Goal: Task Accomplishment & Management: Complete application form

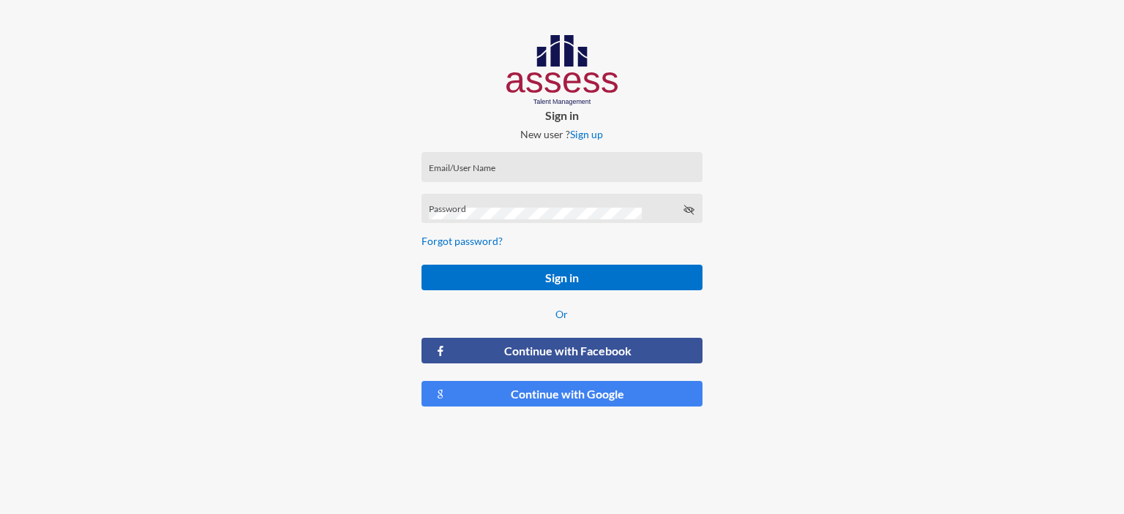
click at [516, 154] on div "Email/User Name" at bounding box center [561, 167] width 281 height 30
type input "ش"
type input "a29211020100401"
click at [535, 205] on div "Password" at bounding box center [562, 212] width 266 height 22
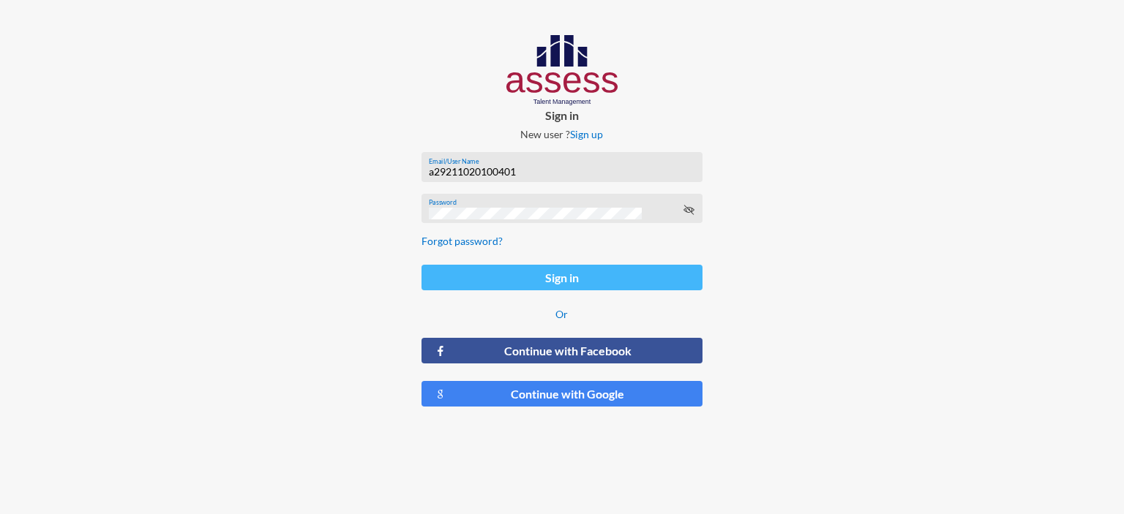
click at [565, 282] on button "Sign in" at bounding box center [561, 278] width 281 height 26
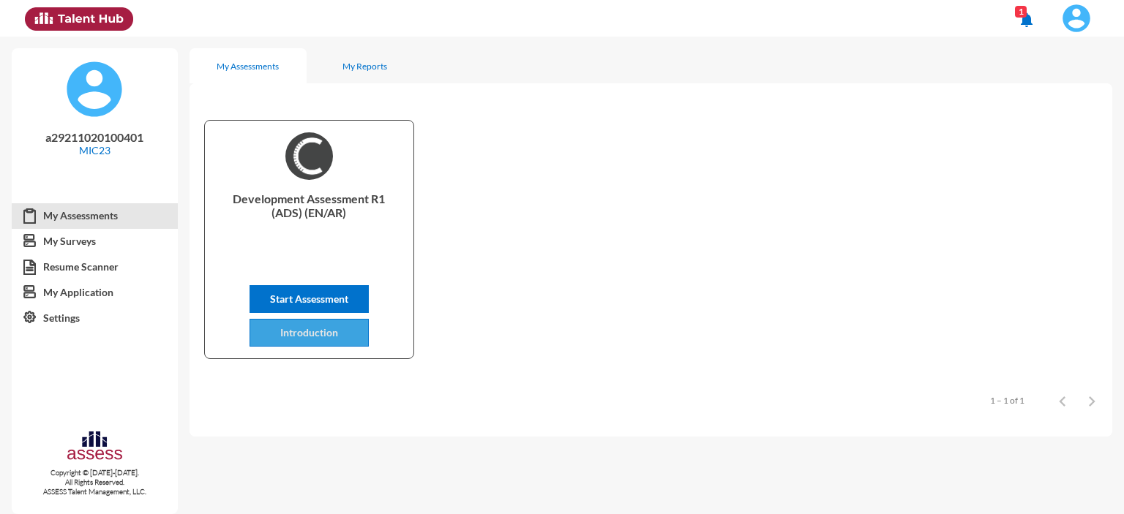
click at [345, 339] on button "Introduction" at bounding box center [308, 333] width 119 height 28
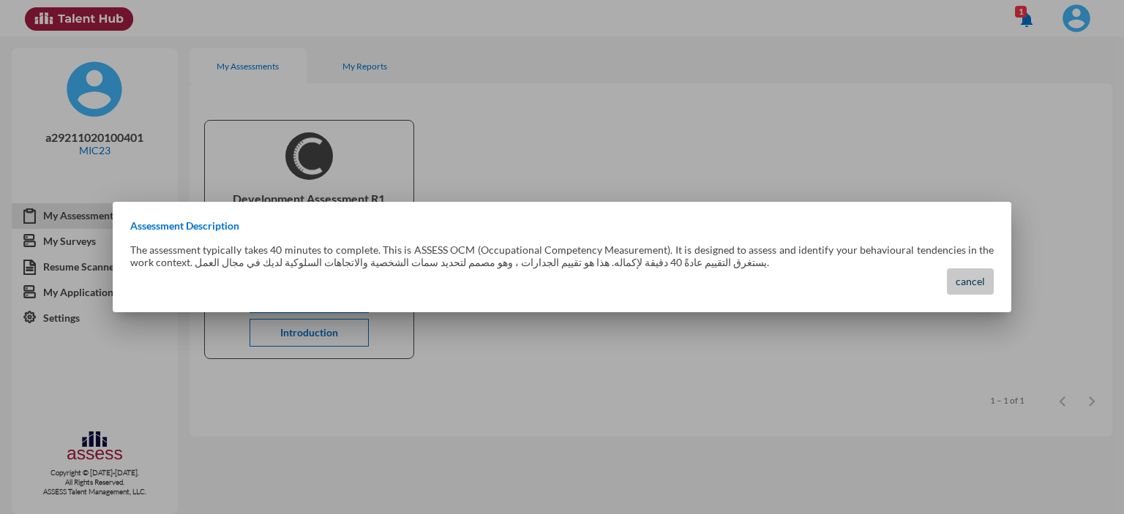
click at [977, 277] on span "cancel" at bounding box center [969, 281] width 29 height 12
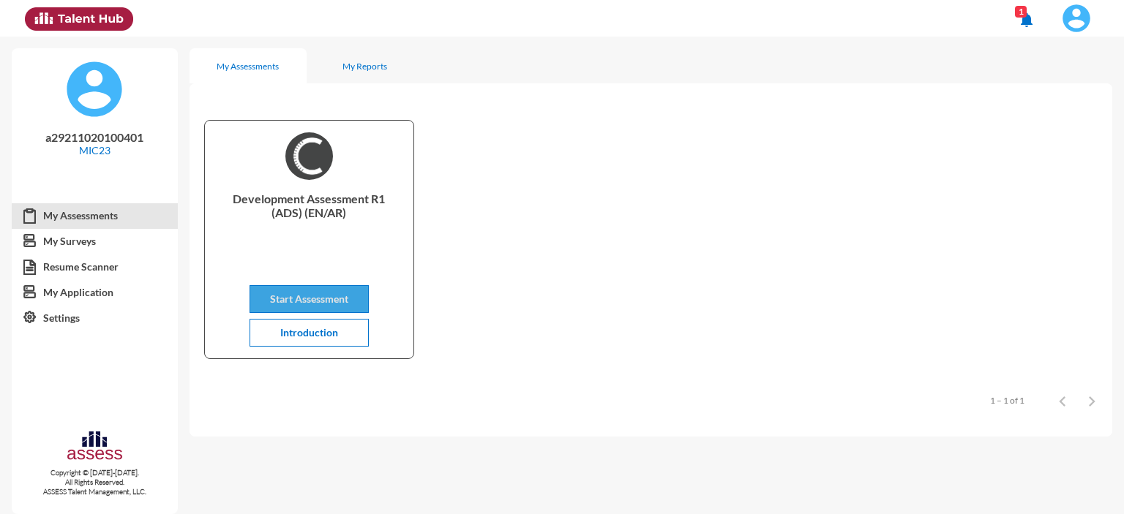
click at [353, 301] on button "Start Assessment" at bounding box center [308, 299] width 119 height 28
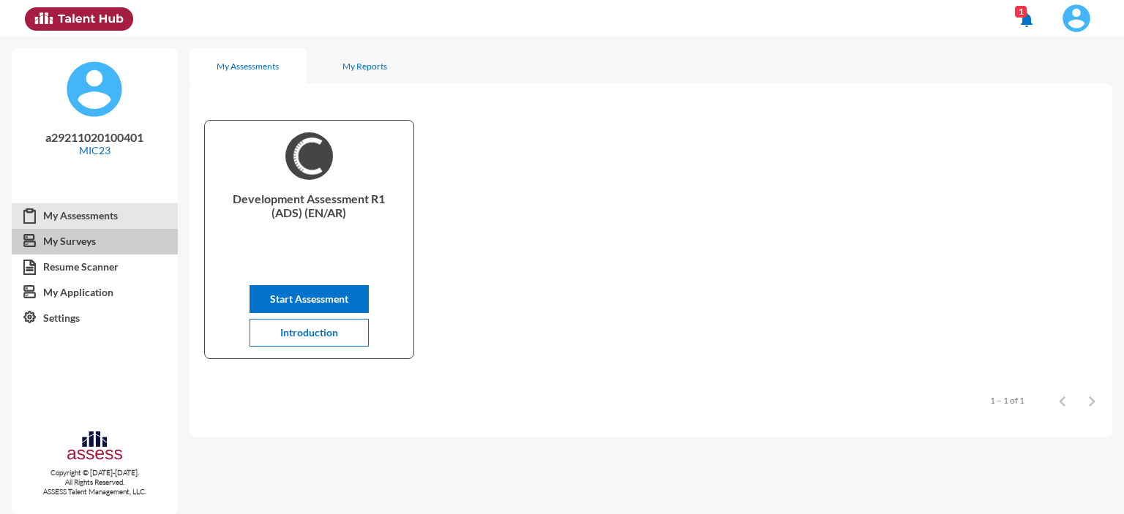
click at [85, 238] on link "My Surveys" at bounding box center [95, 241] width 166 height 26
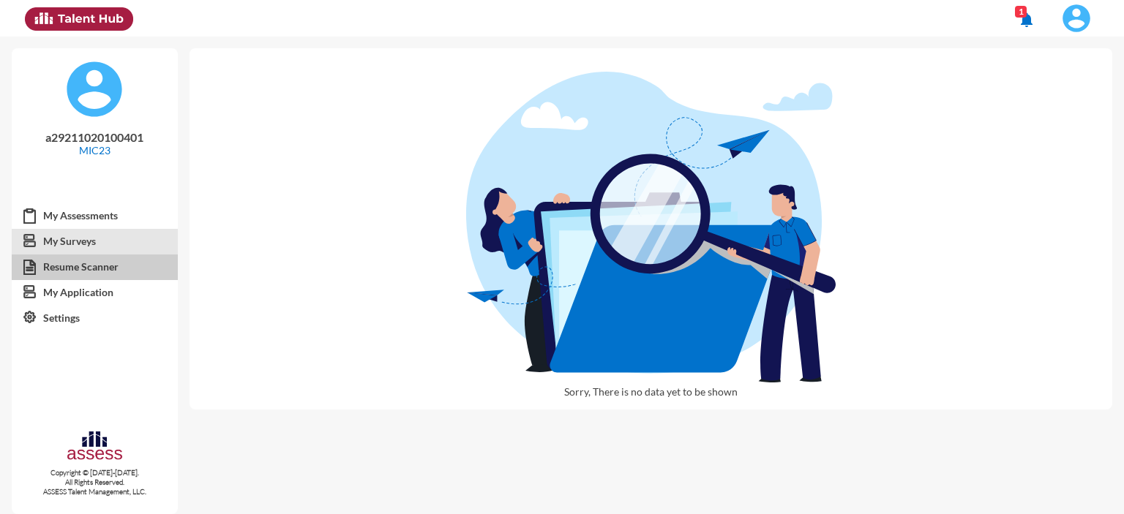
click at [142, 274] on link "Resume Scanner" at bounding box center [95, 267] width 166 height 26
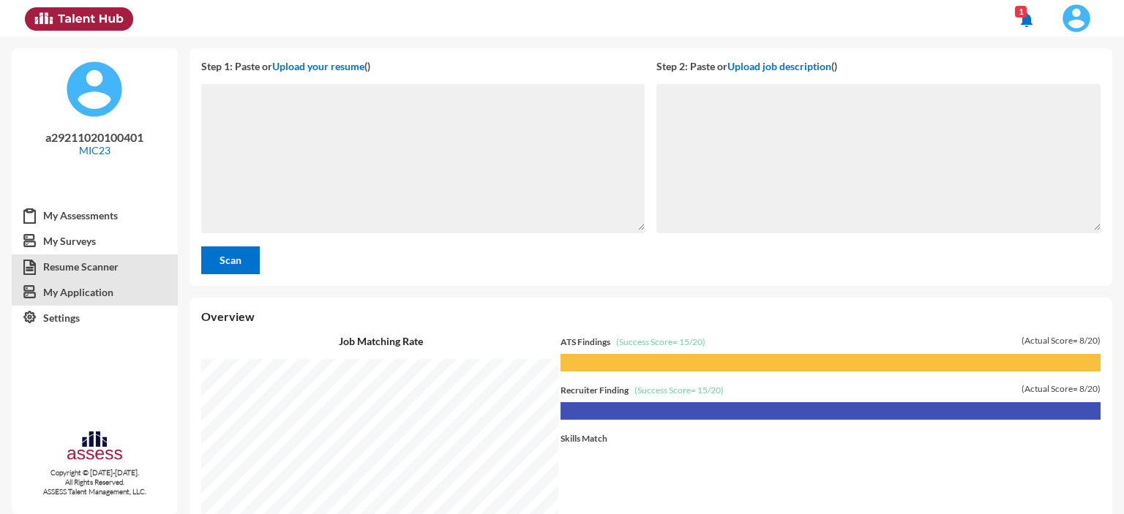
scroll to position [477, 927]
click at [361, 121] on textarea at bounding box center [423, 159] width 444 height 141
click at [59, 292] on link "My Application" at bounding box center [95, 292] width 166 height 26
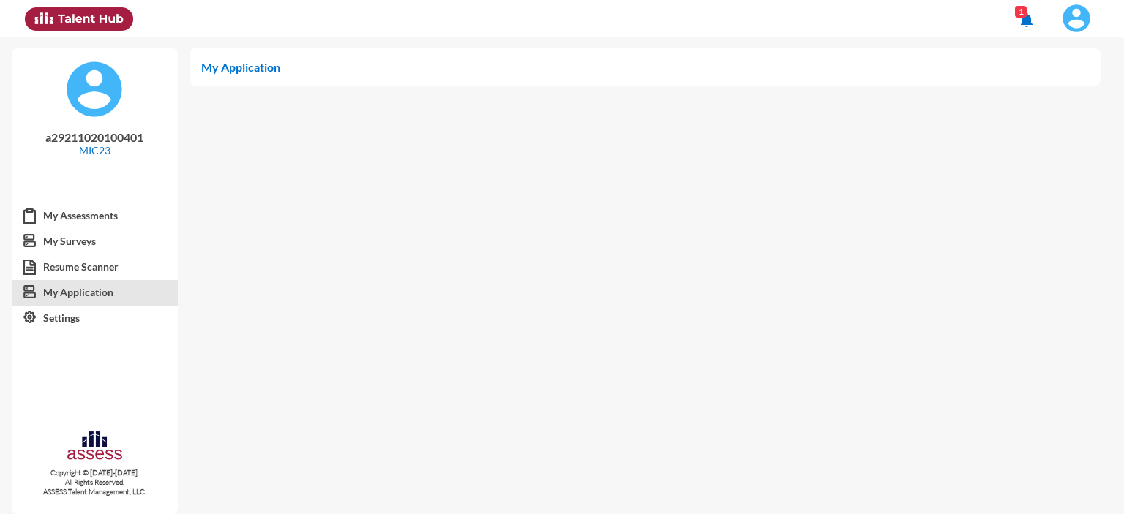
click at [1026, 18] on mat-icon "notifications" at bounding box center [1027, 20] width 18 height 18
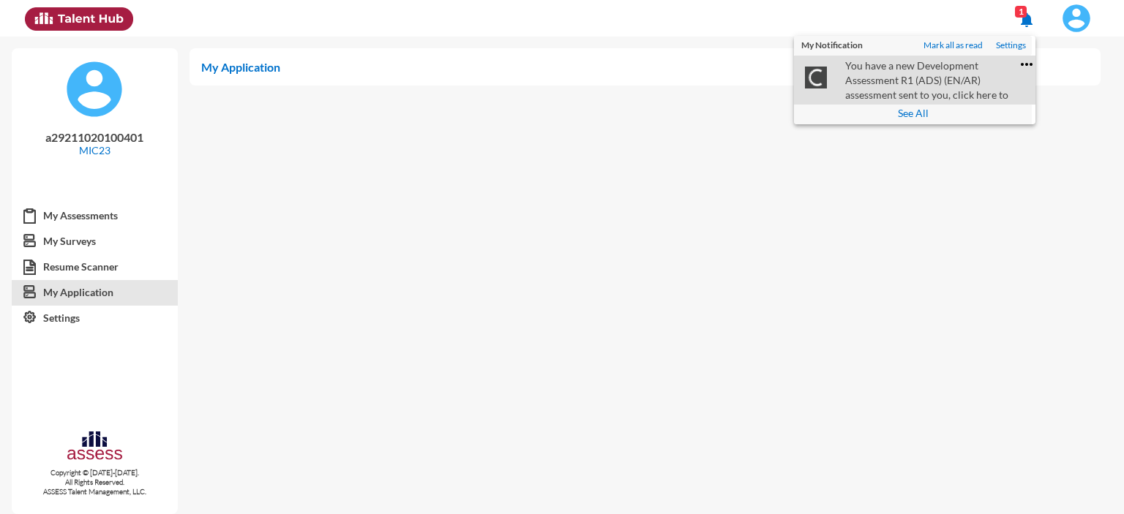
click at [957, 81] on link "You have a new Development Assessment R1 (ADS) (EN/AR) assessment sent to you, …" at bounding box center [928, 80] width 180 height 48
